Goal: Understand process/instructions: Learn how to perform a task or action

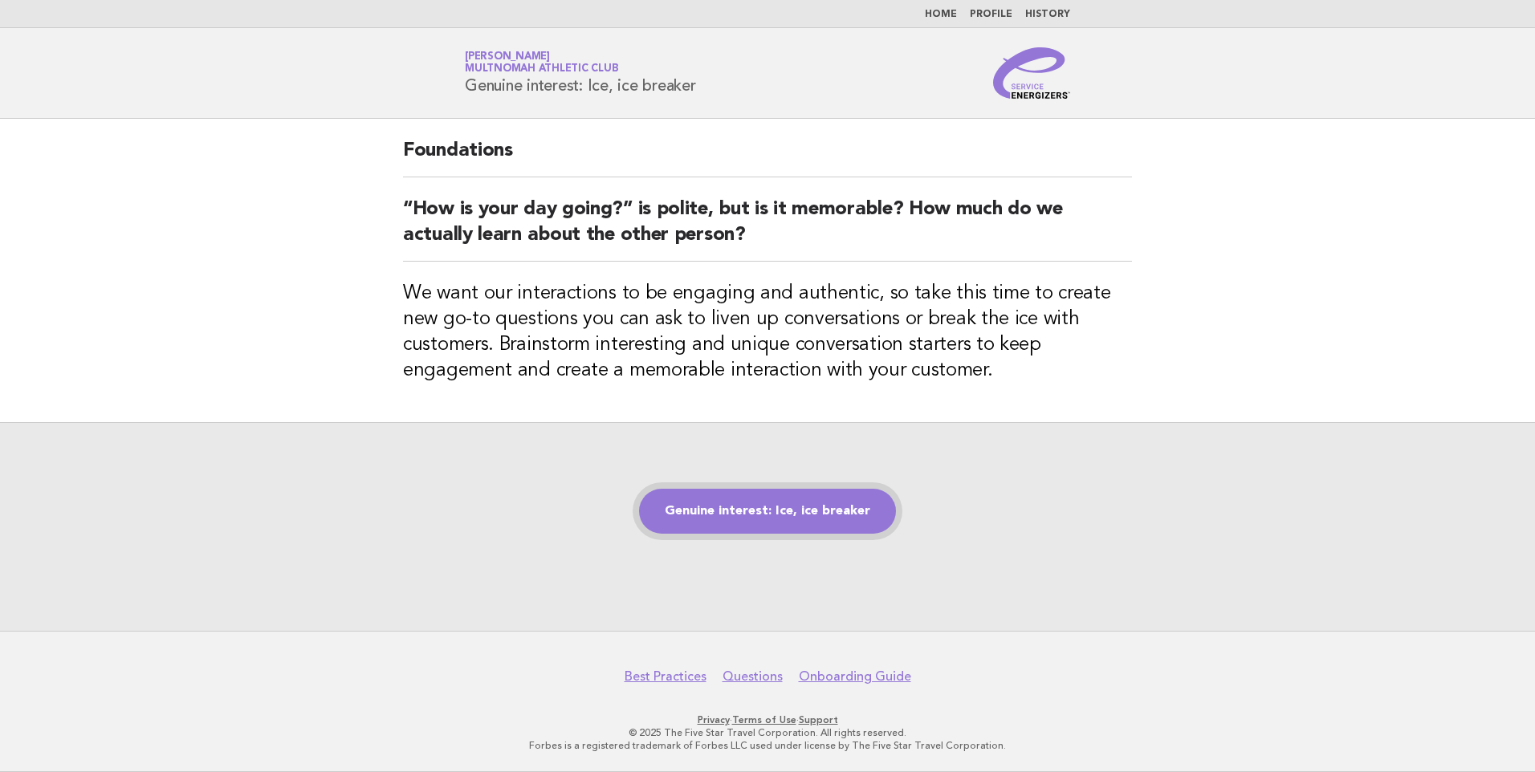
click at [818, 506] on link "Genuine interest: Ice, ice breaker" at bounding box center [767, 511] width 257 height 45
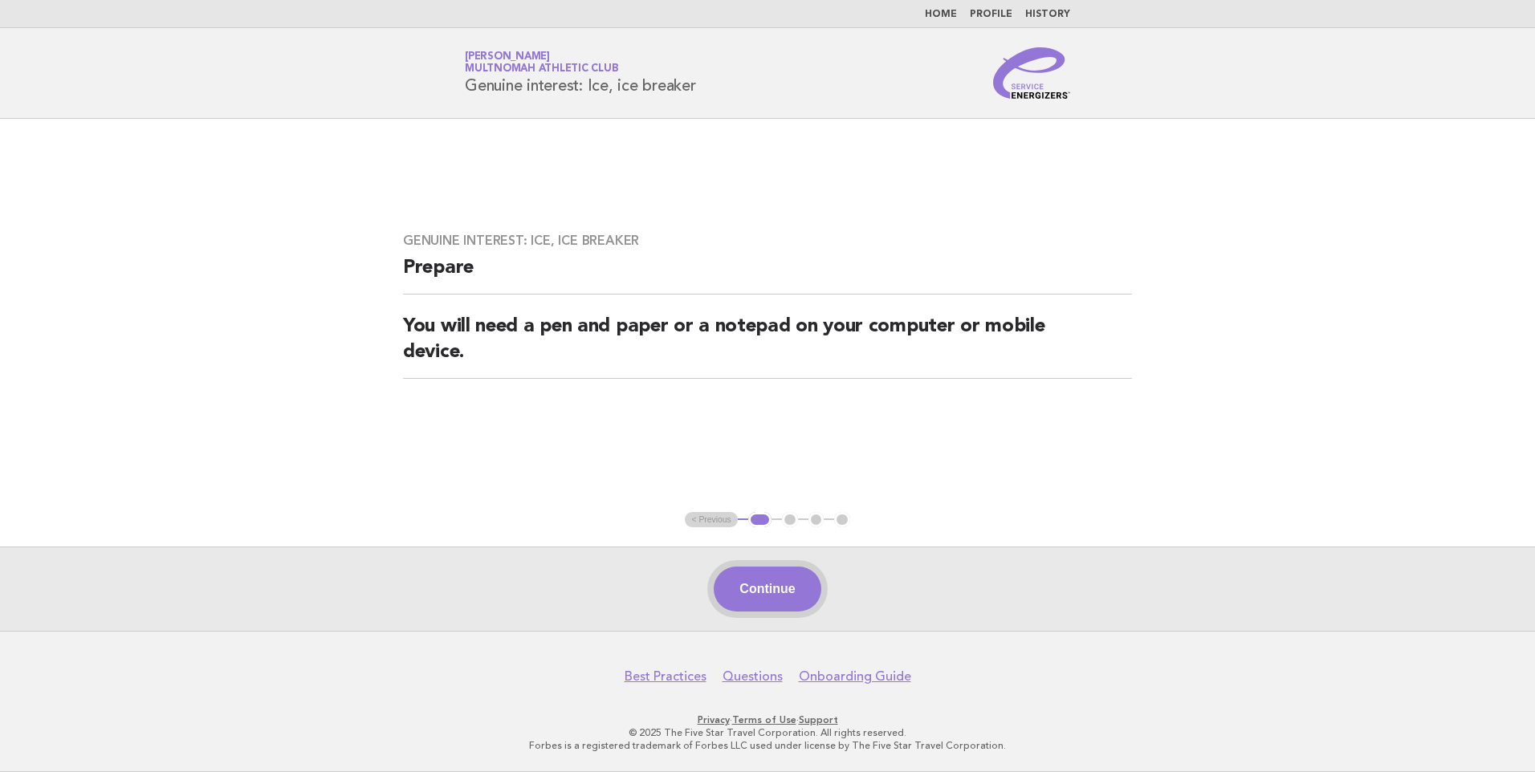
click at [787, 586] on button "Continue" at bounding box center [767, 589] width 107 height 45
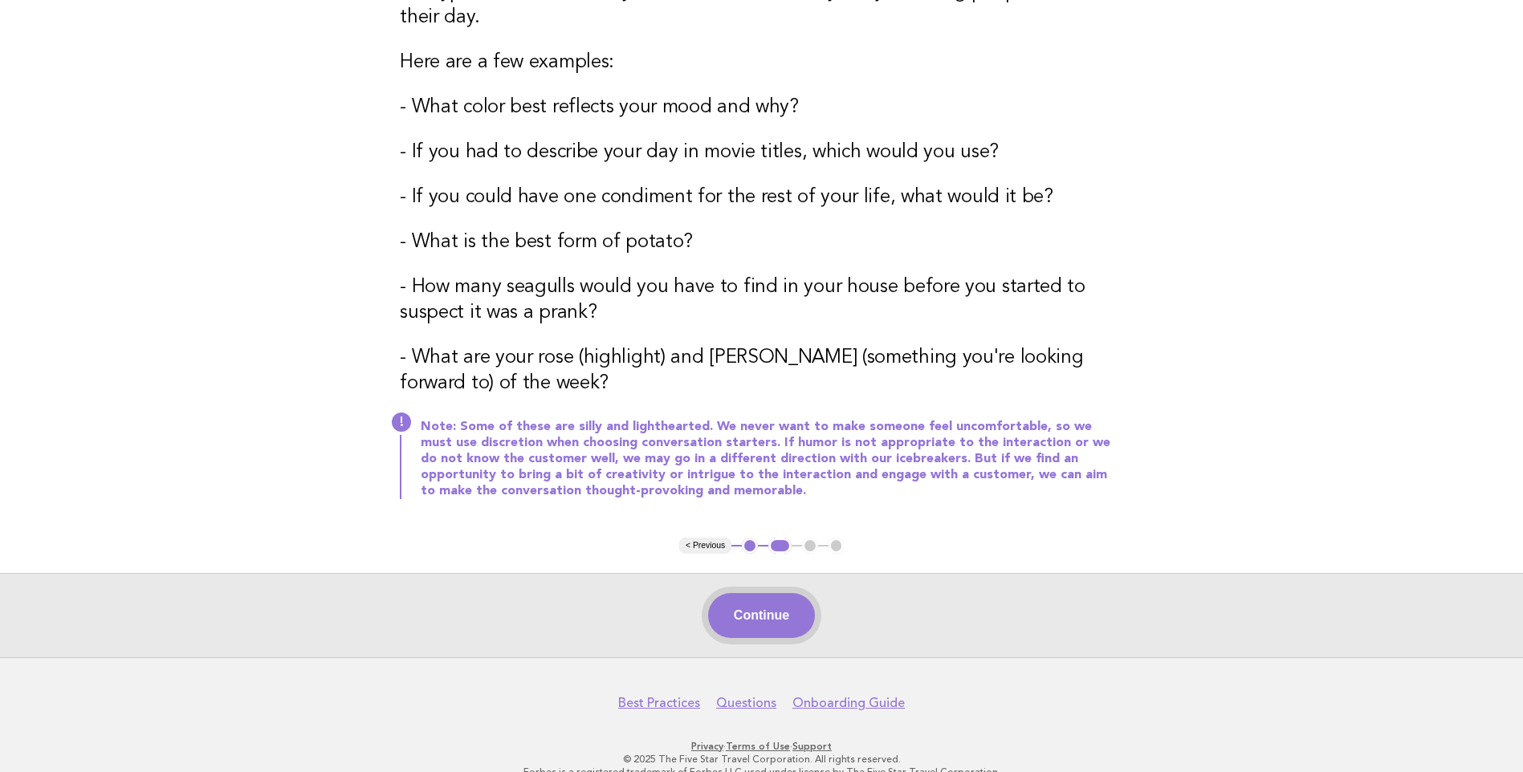
click at [764, 593] on button "Continue" at bounding box center [761, 615] width 107 height 45
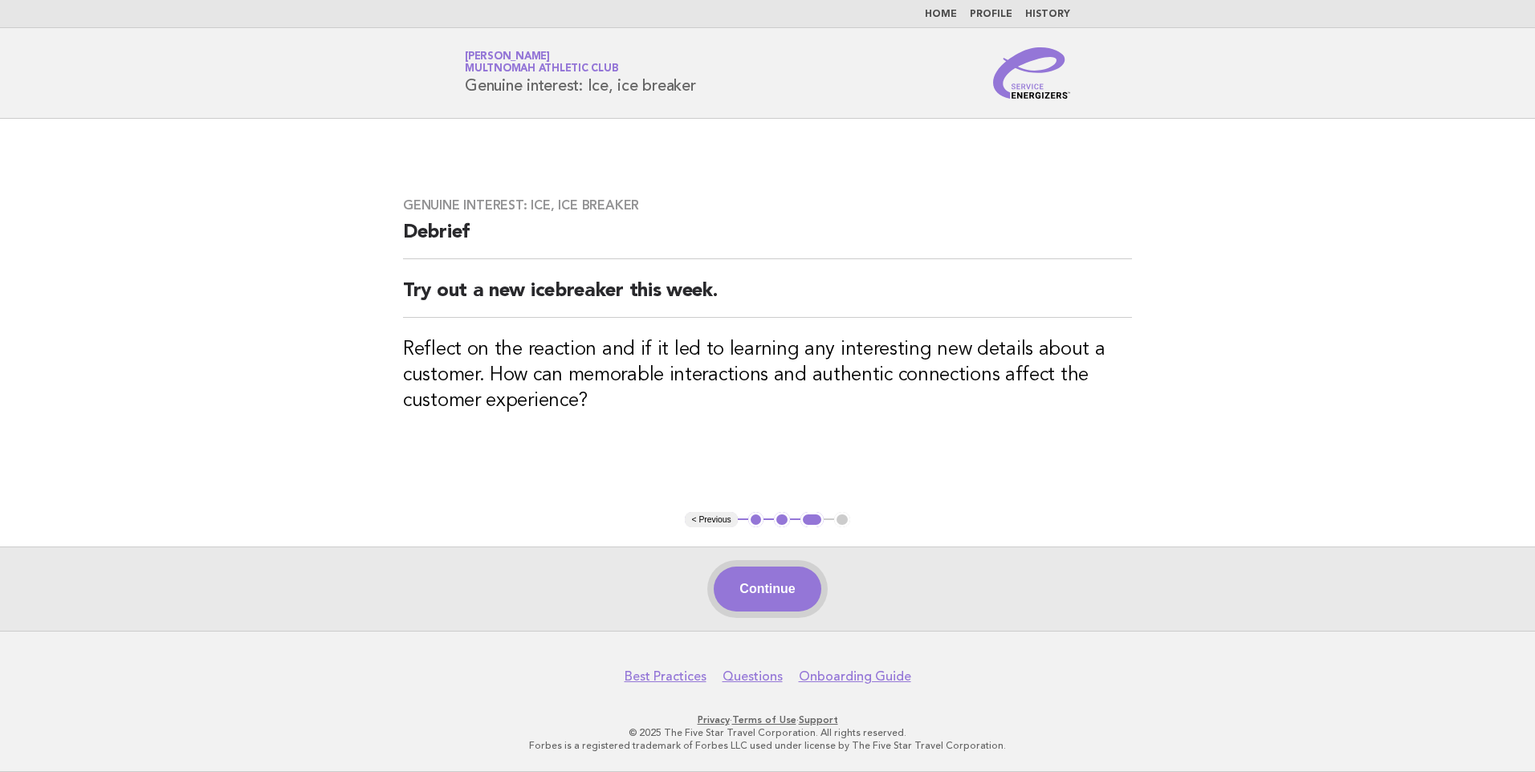
click at [759, 586] on button "Continue" at bounding box center [767, 589] width 107 height 45
